Goal: Task Accomplishment & Management: Use online tool/utility

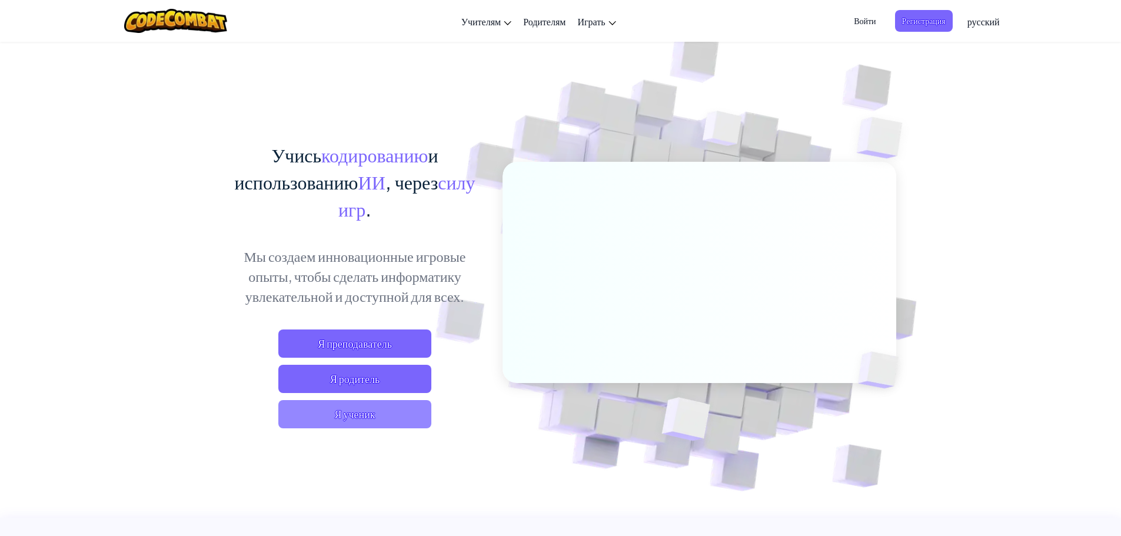
click at [356, 411] on span "Я ученик" at bounding box center [354, 414] width 153 height 28
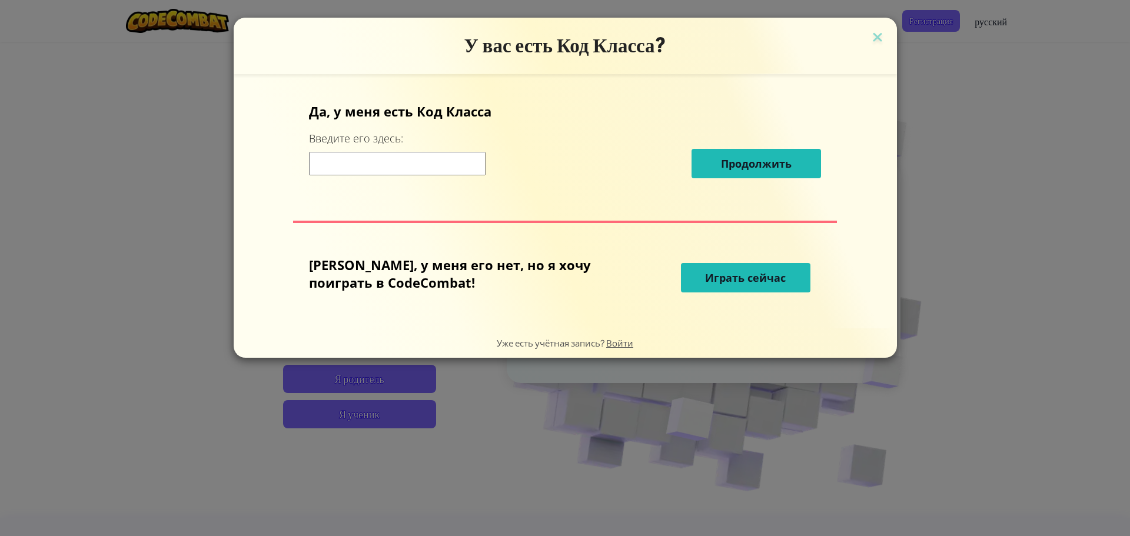
click at [459, 166] on input at bounding box center [397, 164] width 177 height 24
click at [759, 270] on button "Играть сейчас" at bounding box center [746, 277] width 130 height 29
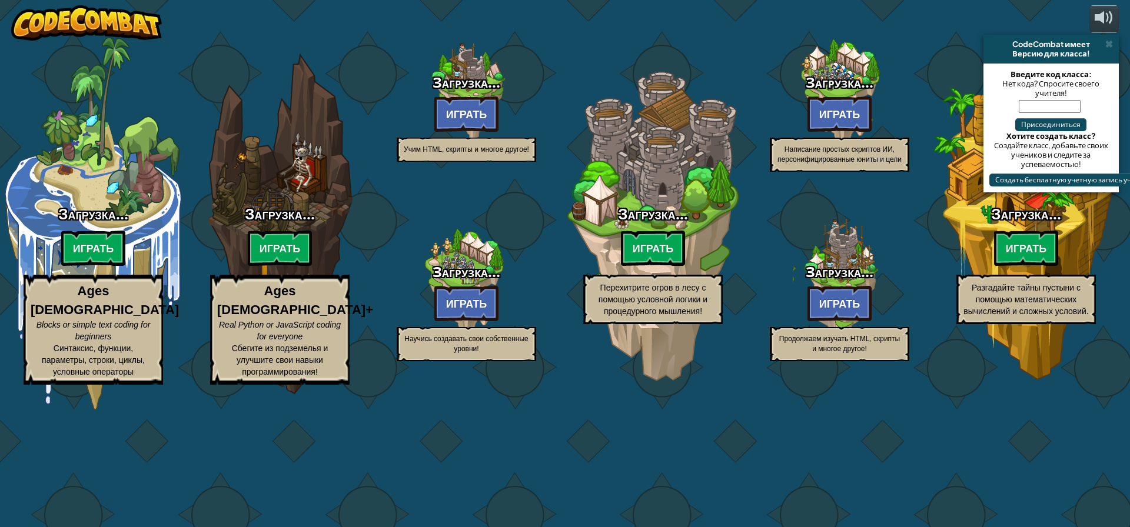
select select "ru"
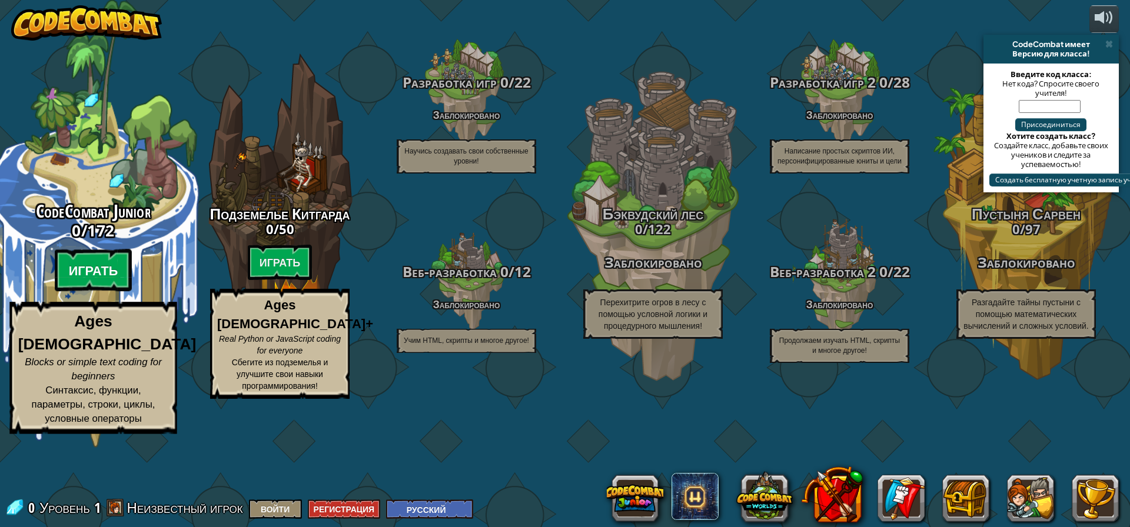
click at [94, 292] on btn "Играть" at bounding box center [94, 271] width 78 height 42
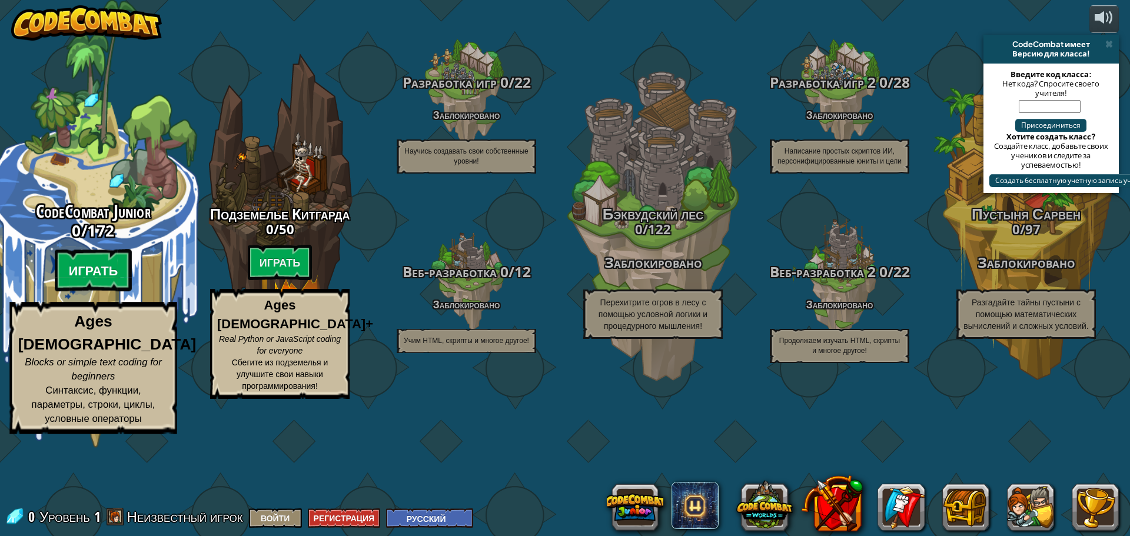
select select "ru"
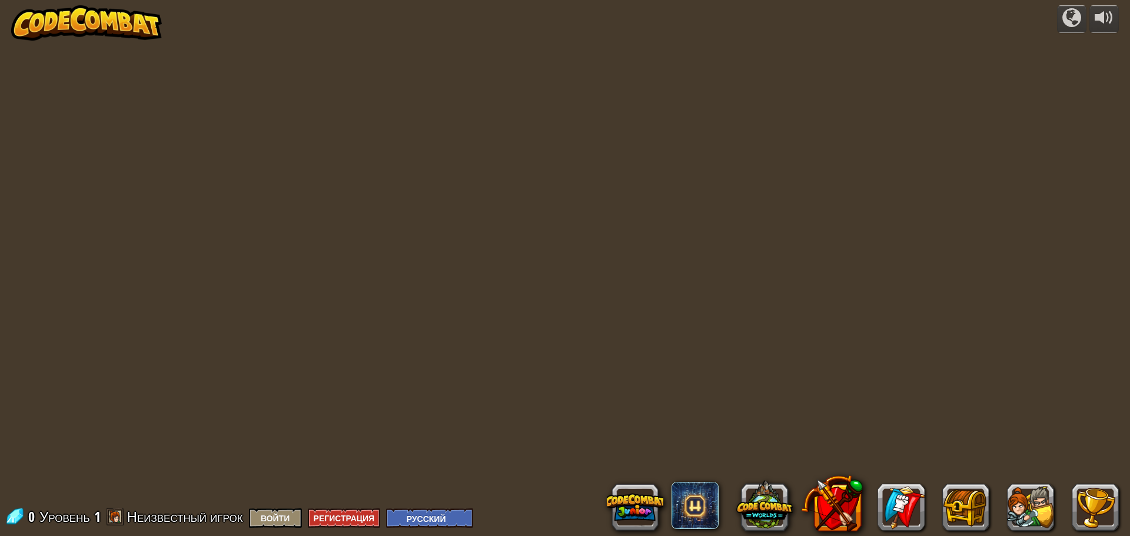
select select "ru"
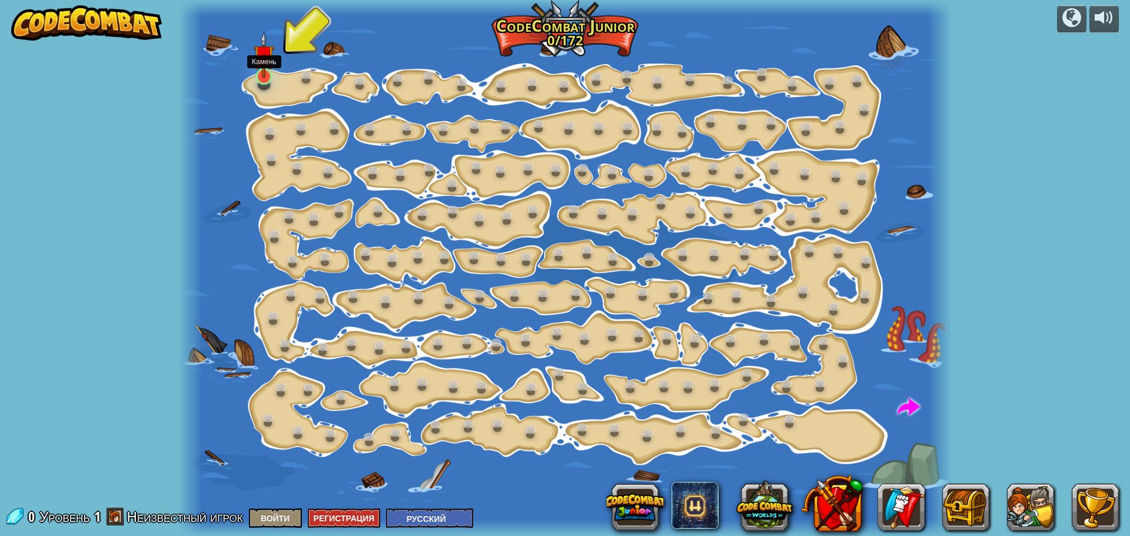
click at [263, 74] on img at bounding box center [264, 55] width 20 height 47
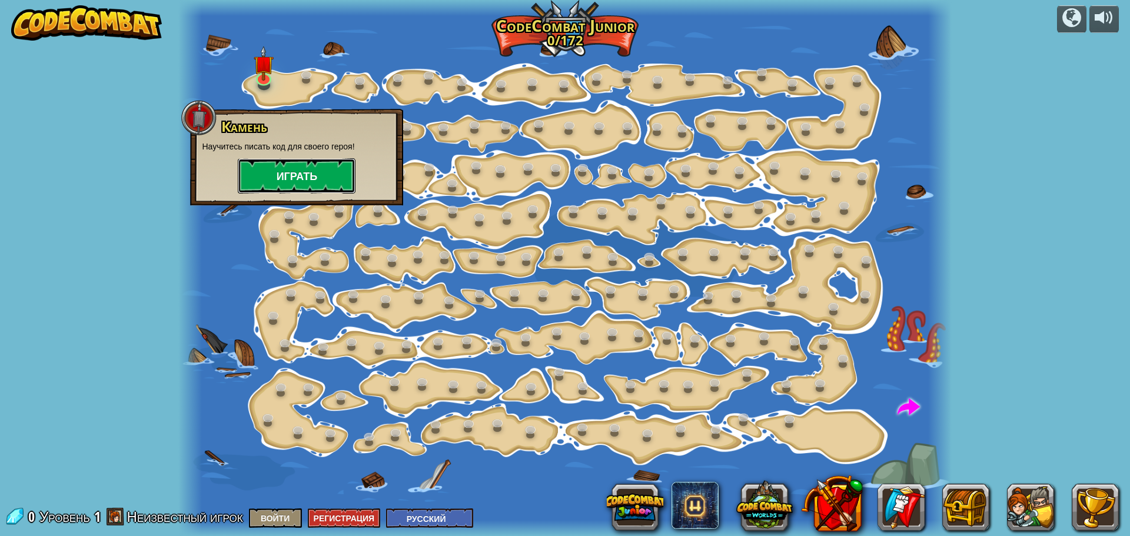
click at [302, 179] on button "Играть" at bounding box center [297, 175] width 118 height 35
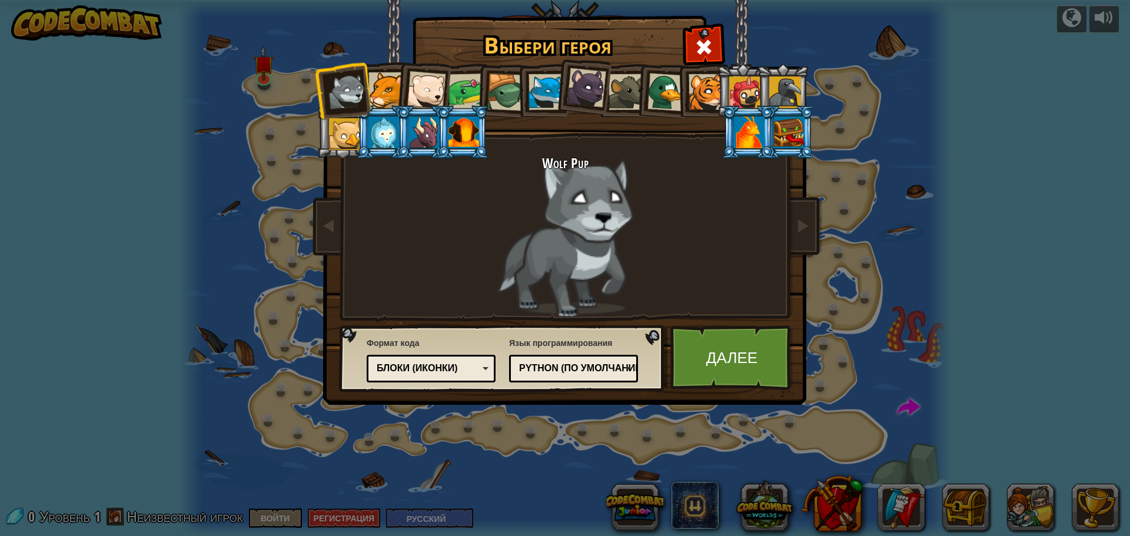
click at [547, 370] on div "Python (По умолчанию)" at bounding box center [570, 369] width 102 height 14
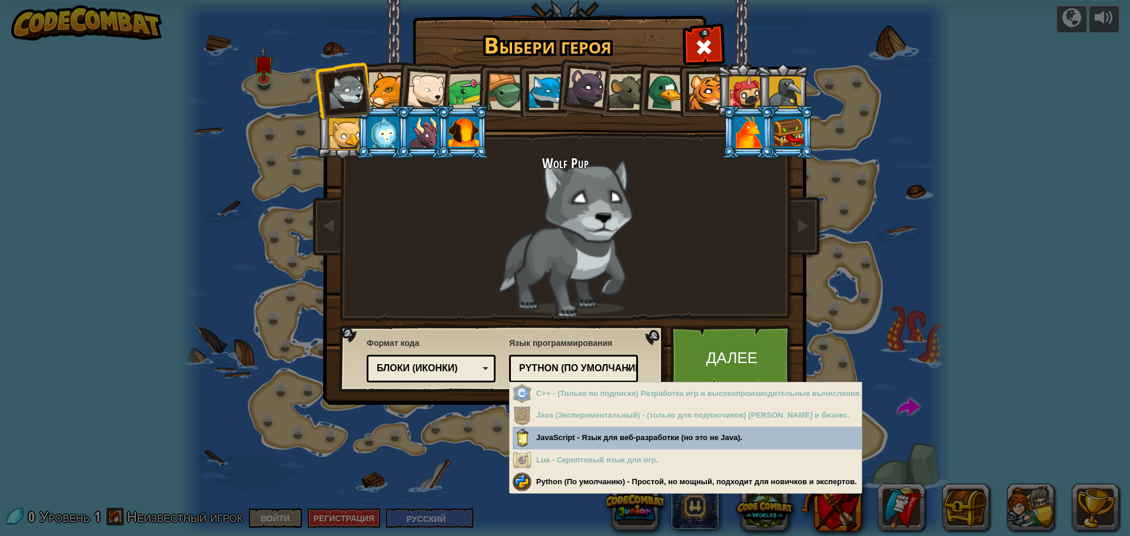
click at [548, 370] on div "Python (По умолчанию)" at bounding box center [570, 369] width 102 height 14
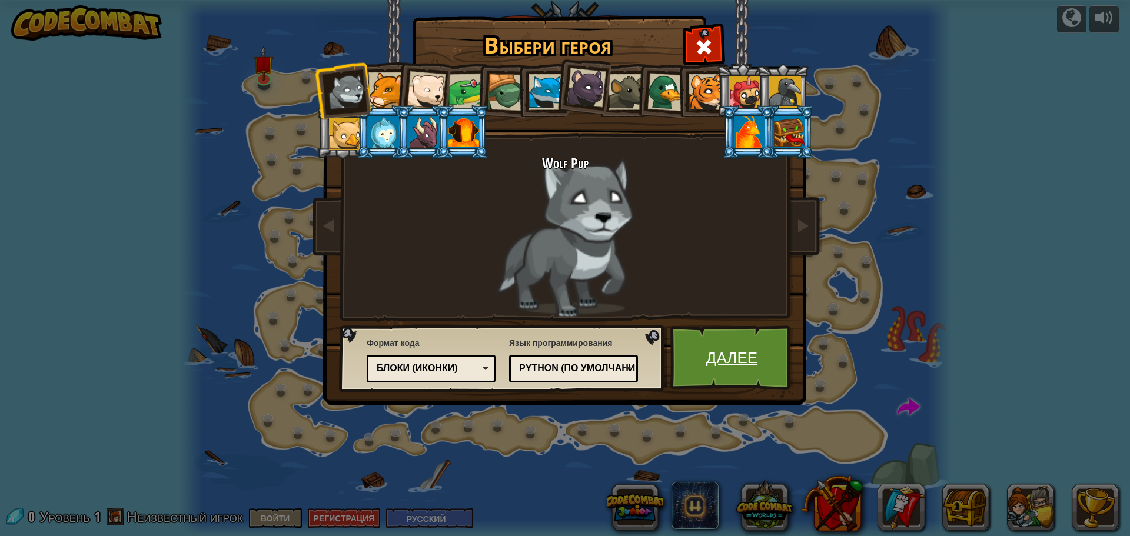
click at [731, 358] on link "Далее" at bounding box center [731, 358] width 123 height 65
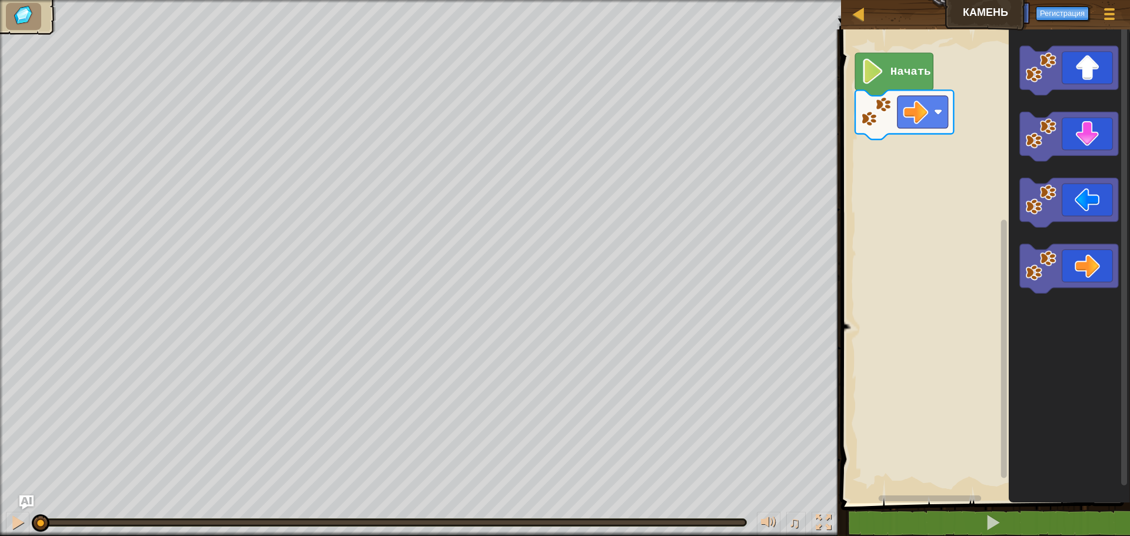
click at [909, 68] on text "Начать" at bounding box center [911, 71] width 41 height 13
click at [902, 74] on text "Начать" at bounding box center [911, 71] width 41 height 13
click at [924, 118] on image "Рабочая область Blockly" at bounding box center [915, 111] width 25 height 25
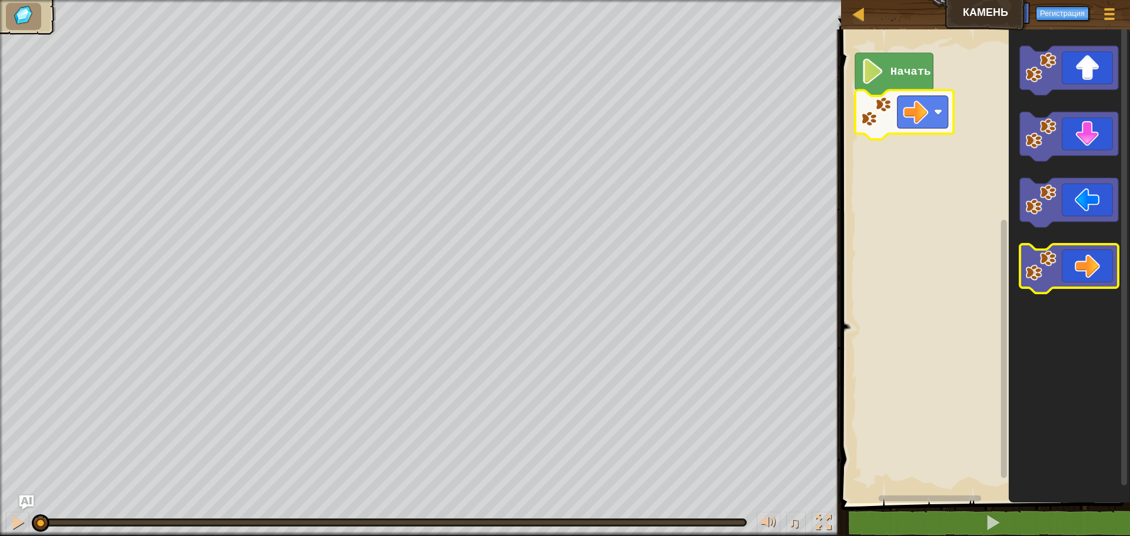
click at [1097, 257] on icon "Рабочая область Blockly" at bounding box center [1069, 268] width 98 height 49
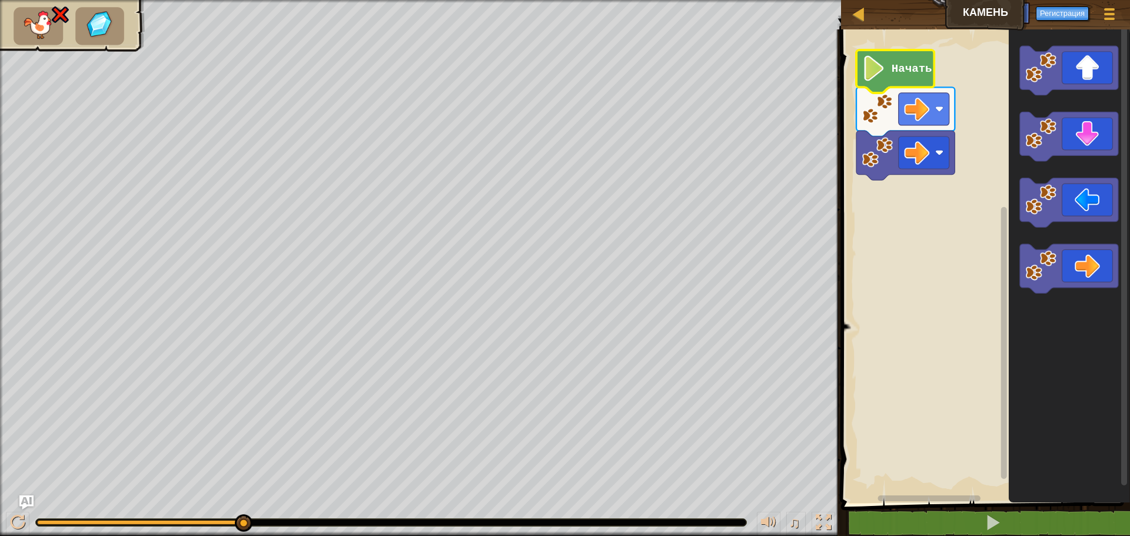
click at [876, 67] on image "Рабочая область Blockly" at bounding box center [874, 68] width 24 height 25
click at [920, 109] on image "Рабочая область Blockly" at bounding box center [916, 109] width 25 height 25
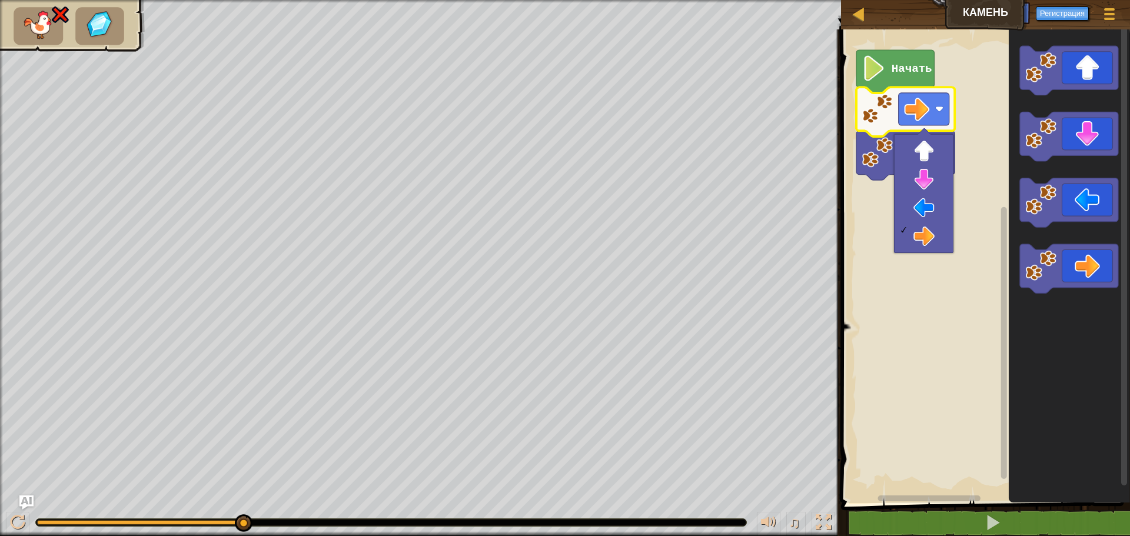
click at [937, 346] on rect "Рабочая область Blockly" at bounding box center [984, 264] width 293 height 480
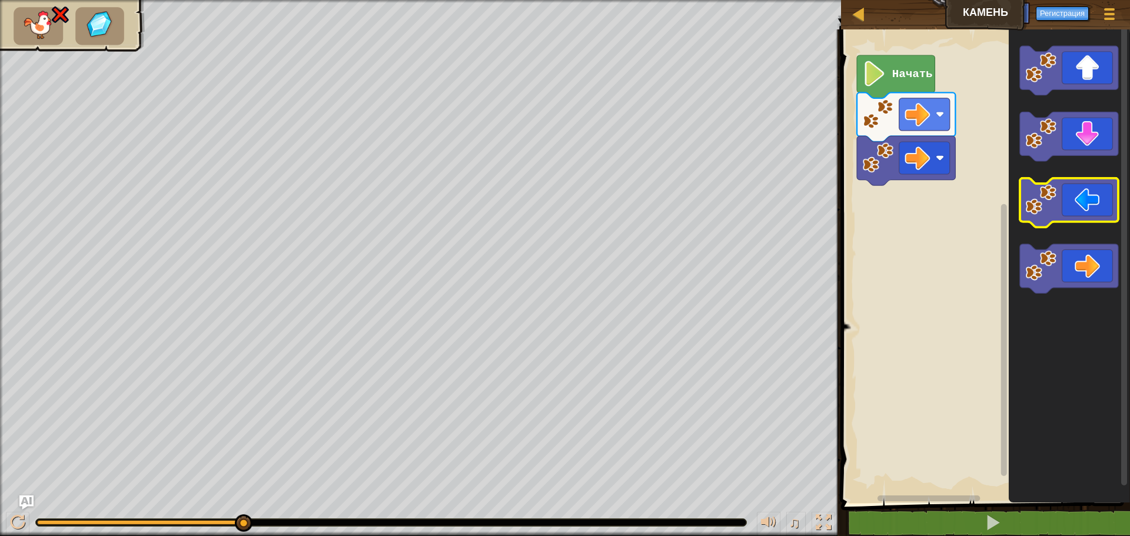
click at [1074, 204] on icon "Рабочая область Blockly" at bounding box center [1069, 202] width 98 height 49
